Goal: Transaction & Acquisition: Download file/media

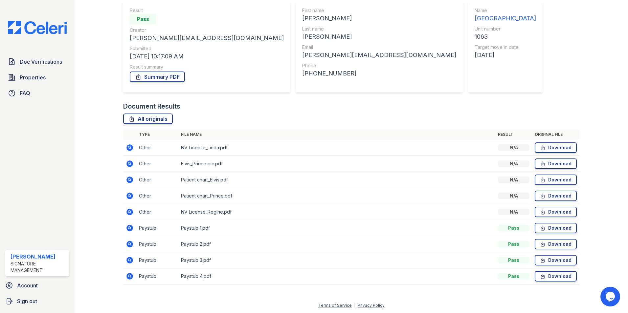
scroll to position [60, 0]
click at [542, 165] on icon at bounding box center [543, 163] width 6 height 7
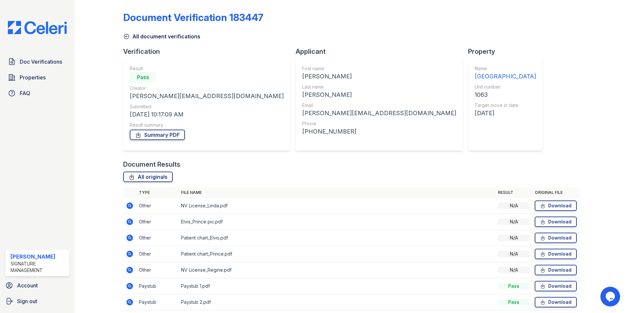
scroll to position [0, 0]
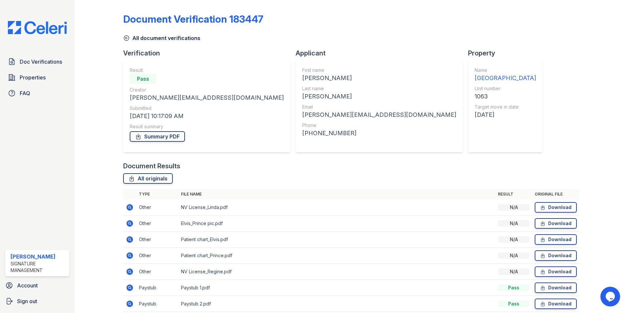
click at [429, 145] on div "Document Verification 183447 All document verifications Verification Result Pas…" at bounding box center [351, 177] width 456 height 349
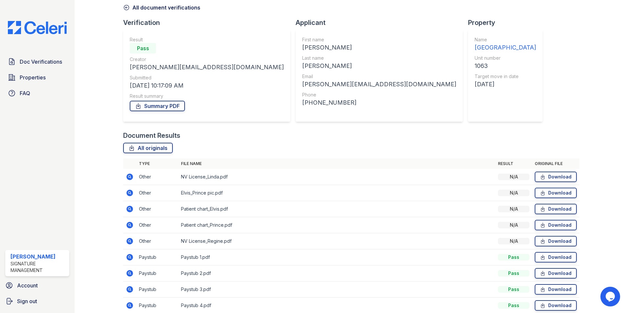
scroll to position [60, 0]
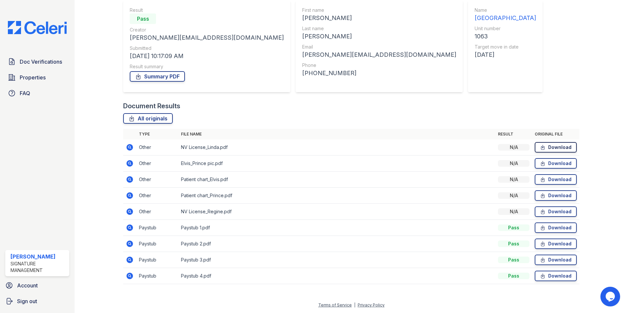
click at [557, 146] on link "Download" at bounding box center [556, 147] width 42 height 11
click at [543, 215] on link "Download" at bounding box center [556, 212] width 42 height 11
click at [547, 179] on link "Download" at bounding box center [556, 179] width 42 height 11
click at [599, 180] on div at bounding box center [599, 116] width 38 height 349
click at [551, 196] on link "Download" at bounding box center [556, 196] width 42 height 11
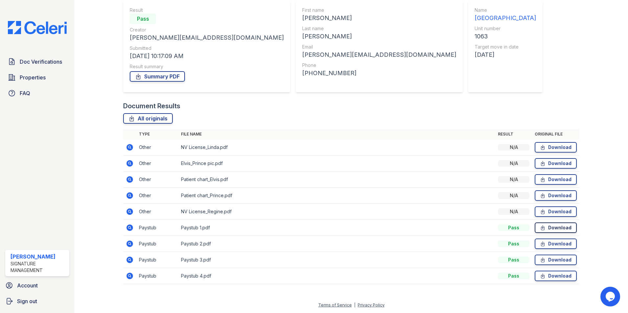
click at [563, 228] on link "Download" at bounding box center [556, 228] width 42 height 11
click at [552, 246] on link "Download" at bounding box center [556, 244] width 42 height 11
click at [557, 260] on link "Download" at bounding box center [556, 260] width 42 height 11
click at [560, 276] on link "Download" at bounding box center [556, 276] width 42 height 11
click at [170, 78] on link "Summary PDF" at bounding box center [157, 76] width 55 height 11
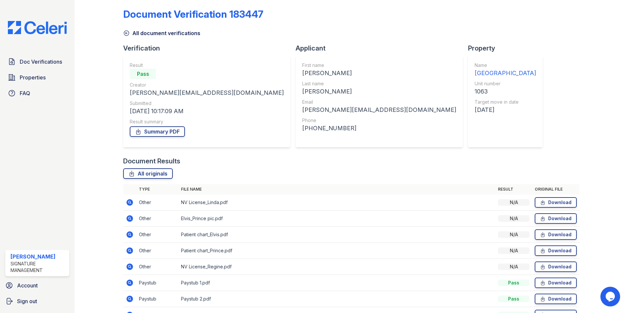
scroll to position [0, 0]
